Goal: Use online tool/utility: Use online tool/utility

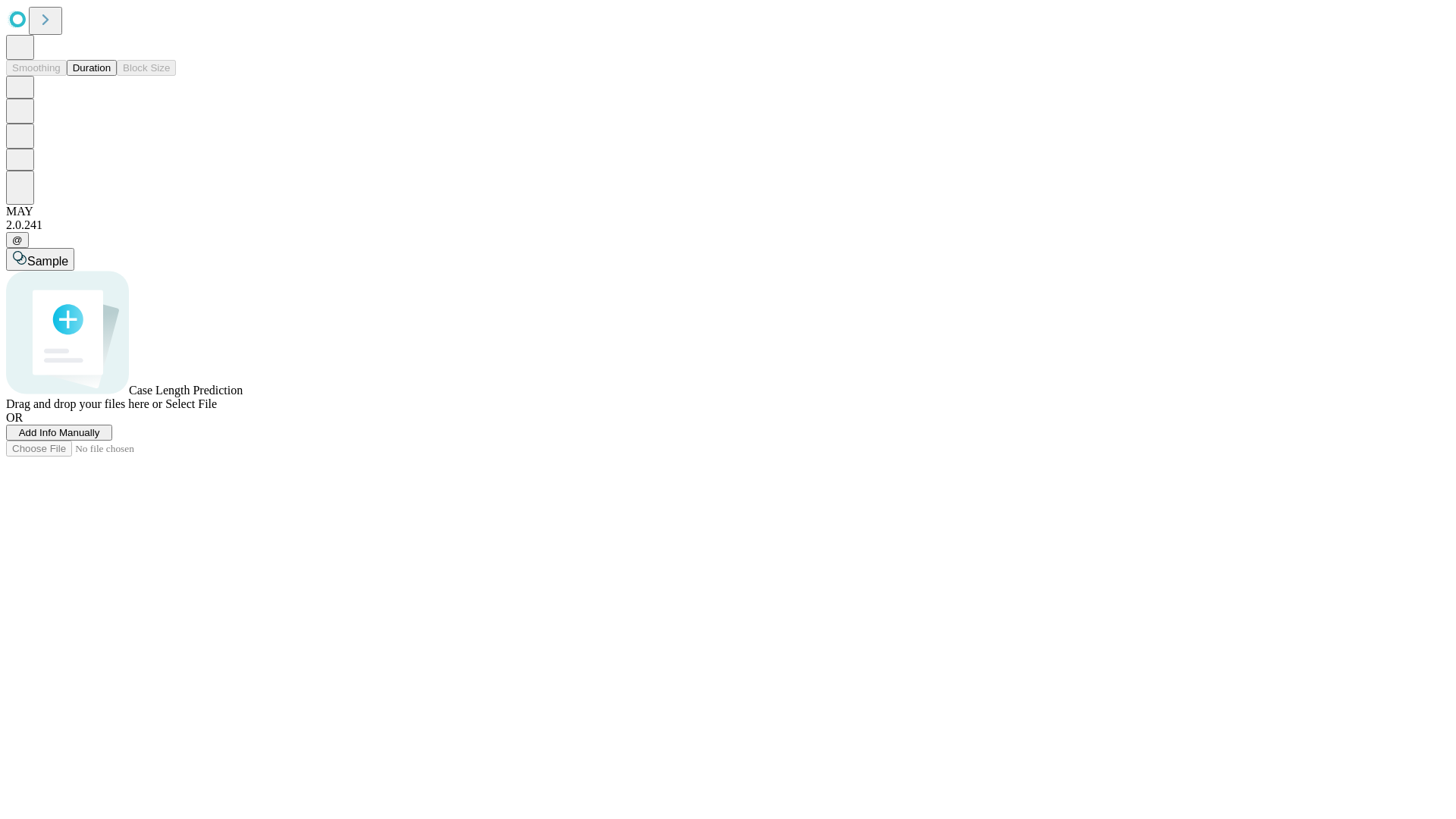
click at [111, 76] on button "Duration" at bounding box center [92, 68] width 50 height 16
click at [217, 410] on span "Select File" at bounding box center [190, 403] width 51 height 13
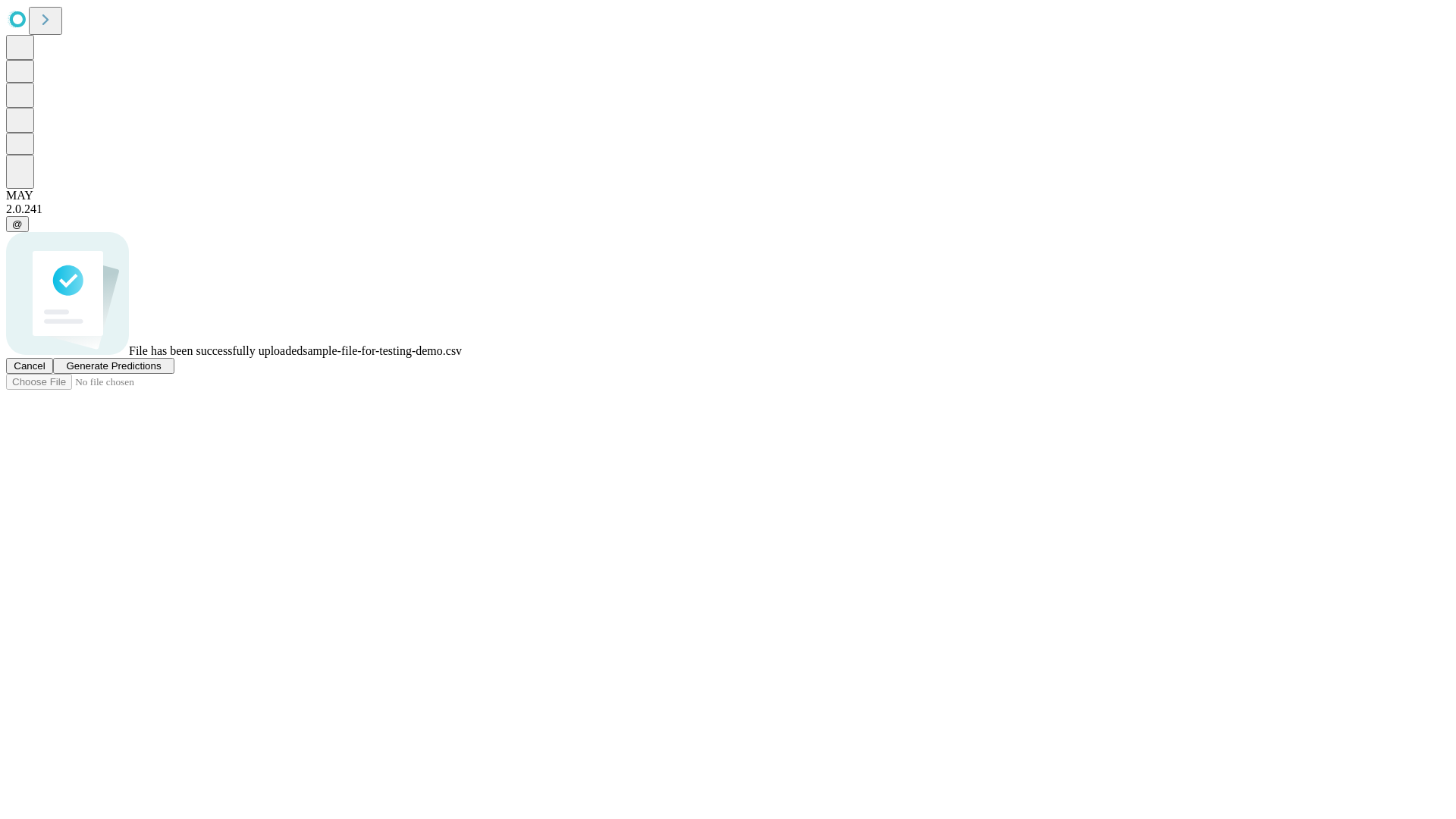
click at [161, 371] on span "Generate Predictions" at bounding box center [113, 366] width 95 height 12
